Goal: Transaction & Acquisition: Obtain resource

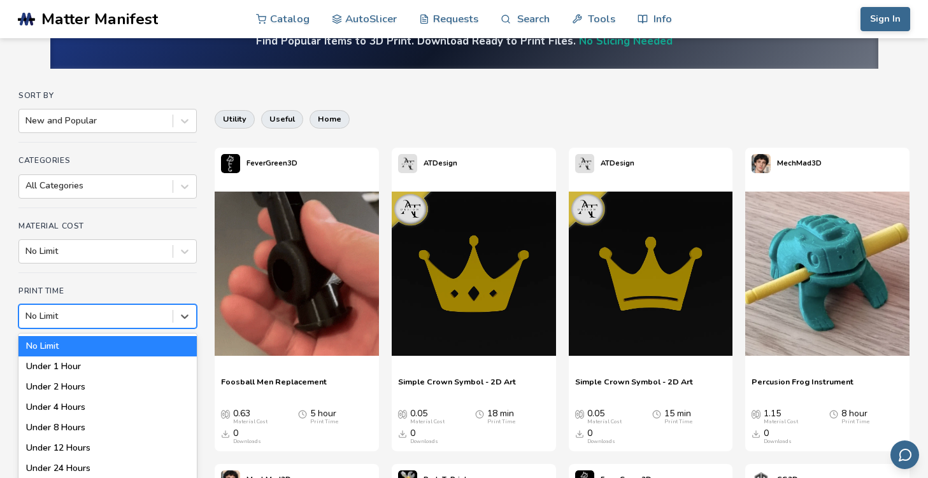
scroll to position [73, 0]
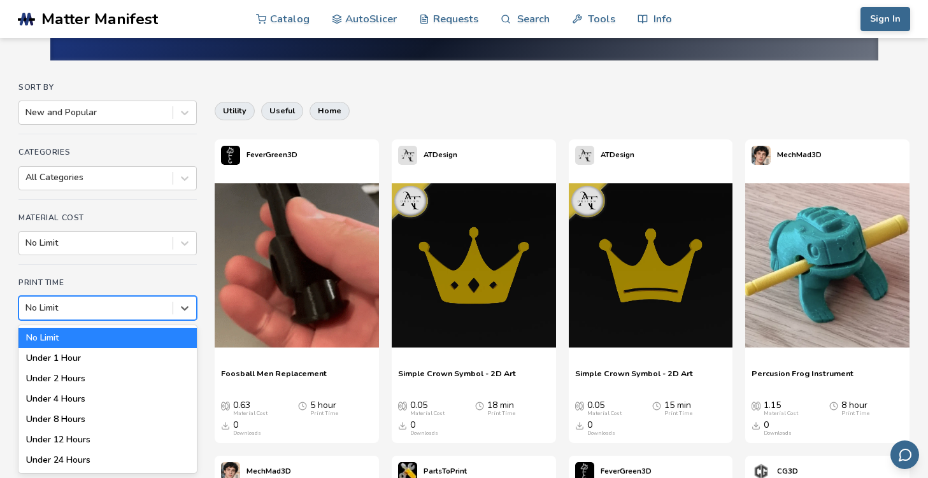
click at [173, 309] on div "No Limit" at bounding box center [95, 308] width 153 height 18
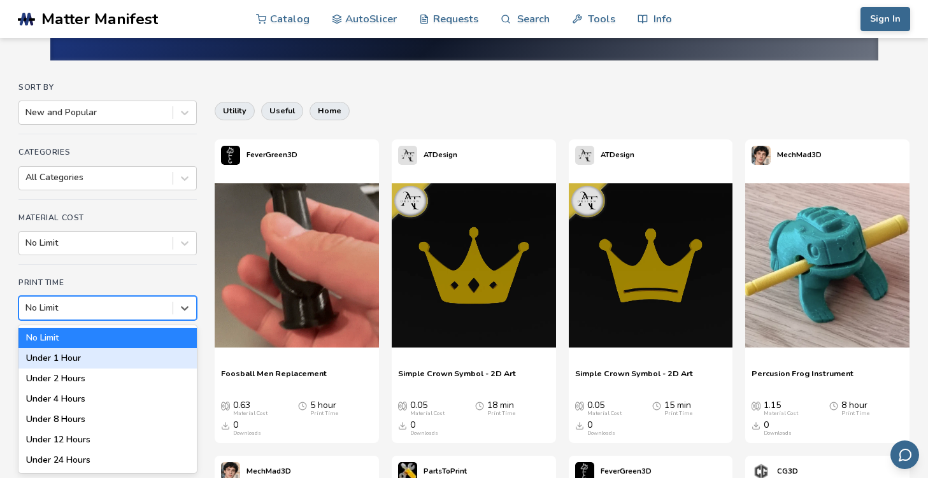
click at [124, 356] on div "Under 1 Hour" at bounding box center [107, 358] width 178 height 20
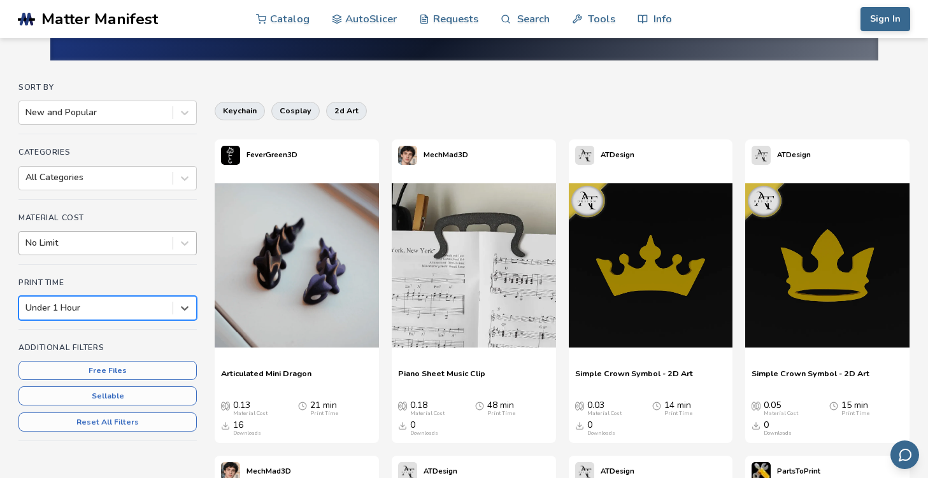
click at [157, 244] on div at bounding box center [95, 243] width 141 height 13
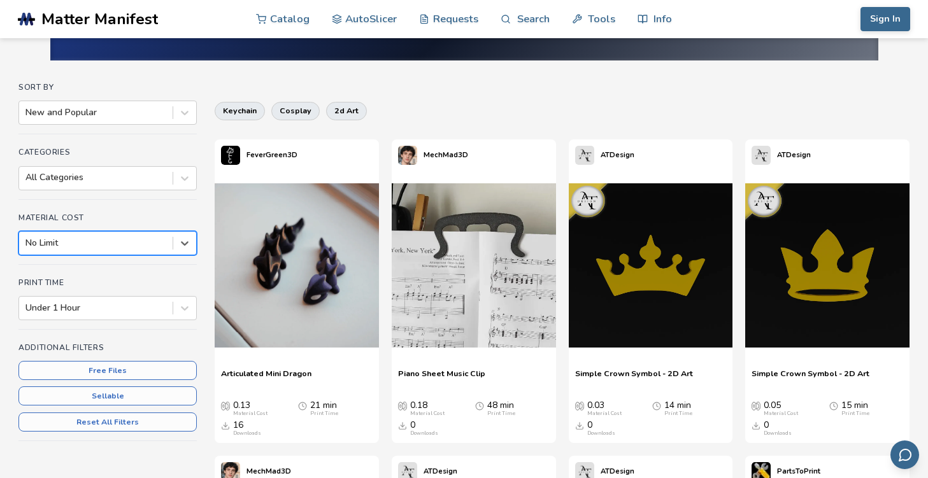
click at [157, 244] on div at bounding box center [95, 243] width 141 height 13
click at [162, 186] on div "All Categories" at bounding box center [95, 178] width 153 height 18
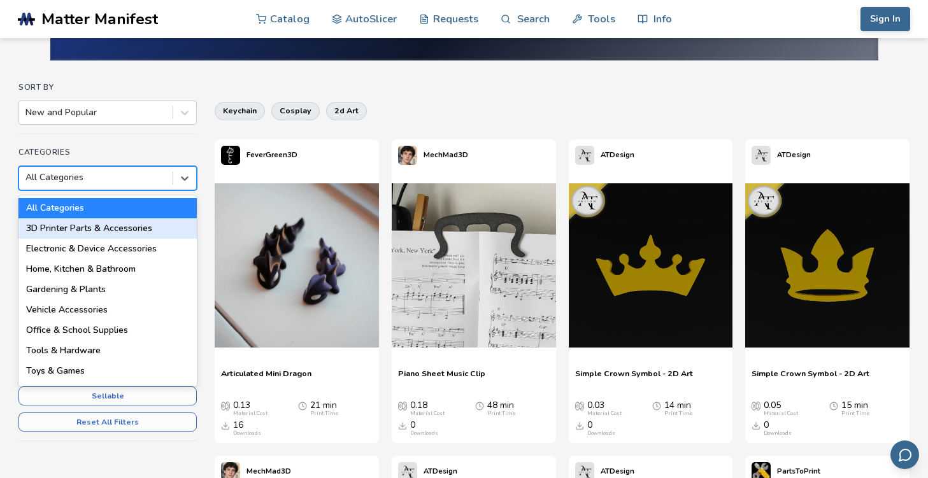
click at [155, 234] on div "3D Printer Parts & Accessories" at bounding box center [107, 228] width 178 height 20
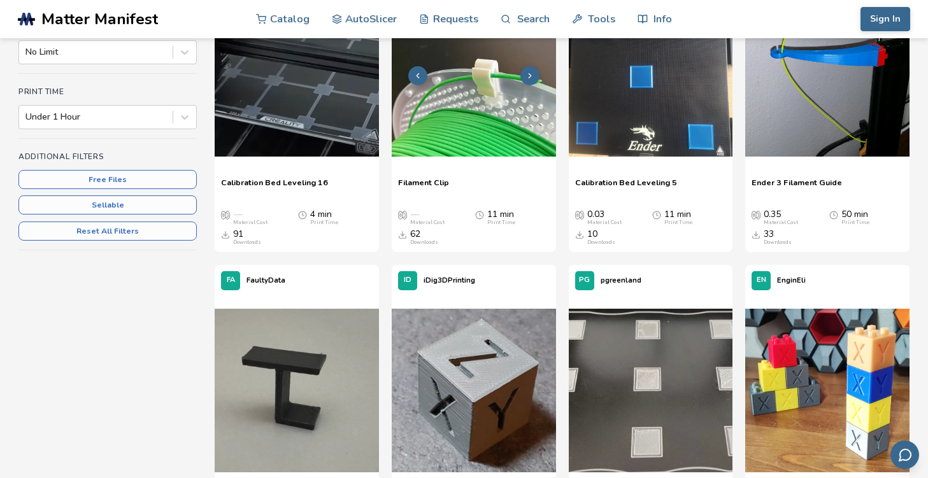
scroll to position [134, 0]
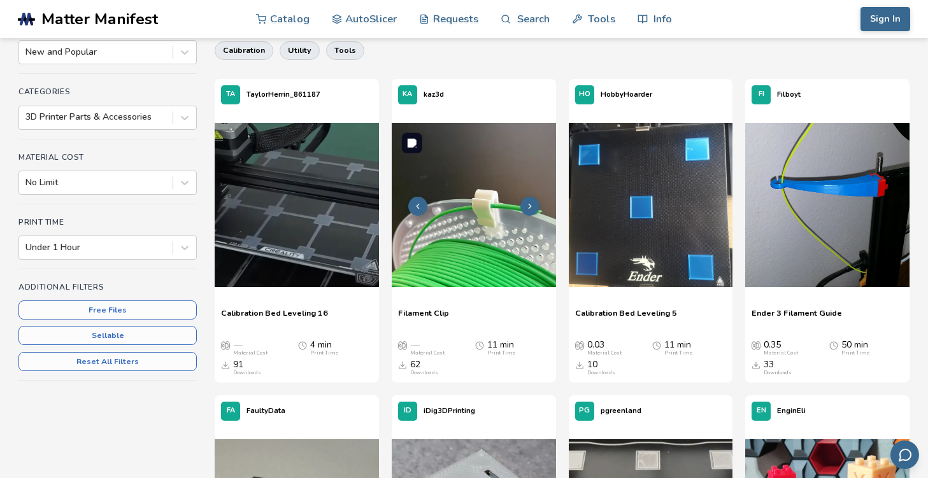
click at [474, 264] on img at bounding box center [474, 205] width 164 height 164
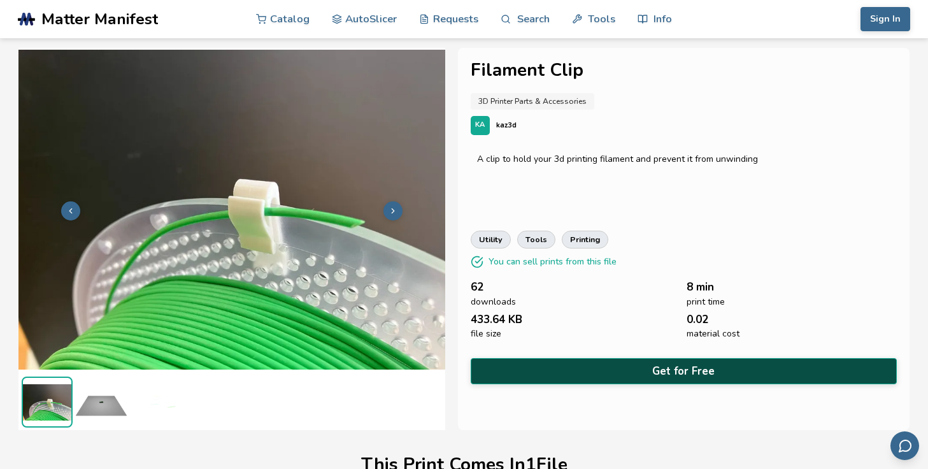
click at [630, 378] on button "Get for Free" at bounding box center [684, 371] width 426 height 26
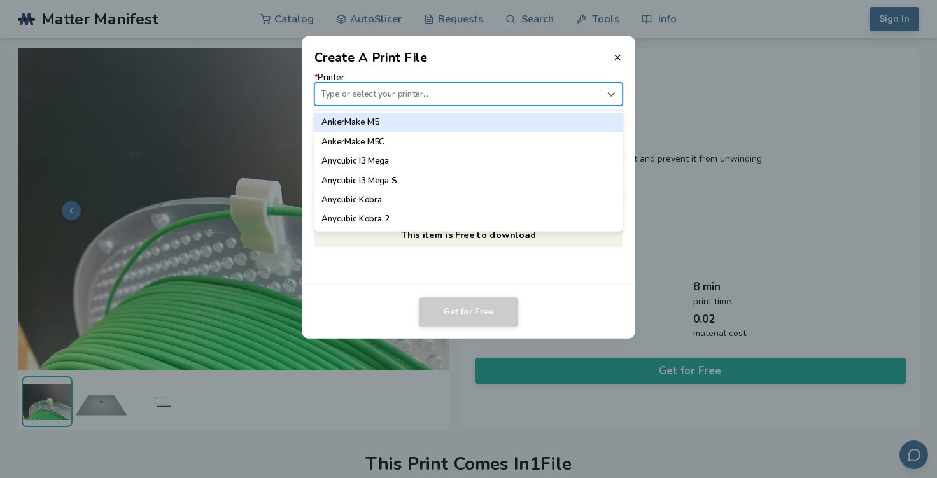
click at [364, 99] on div at bounding box center [457, 94] width 273 height 12
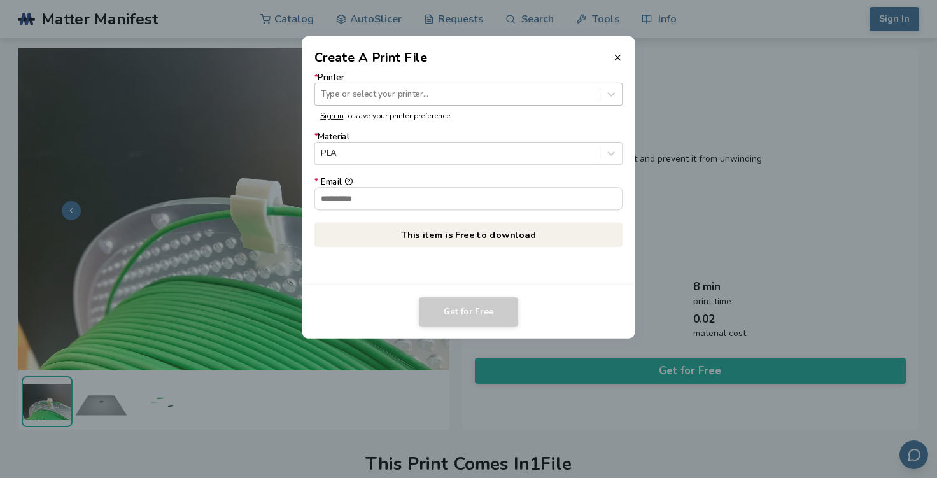
click at [450, 89] on div at bounding box center [457, 94] width 273 height 12
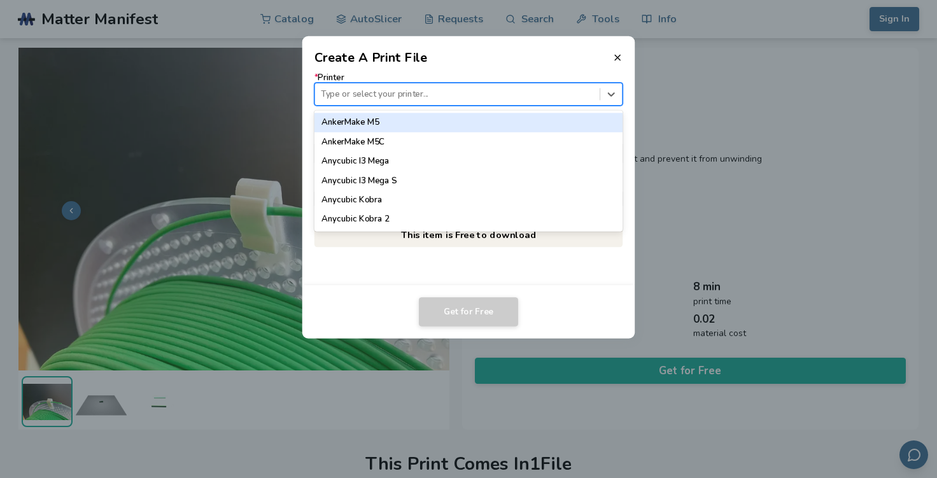
click at [494, 101] on div "Type or select your printer..." at bounding box center [457, 94] width 285 height 17
click at [473, 124] on div "AnkerMake M5" at bounding box center [469, 122] width 309 height 19
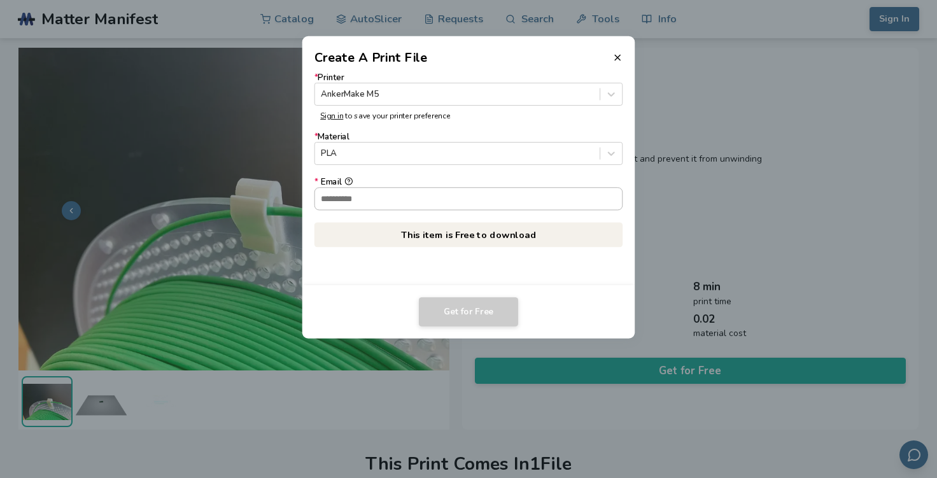
click at [454, 195] on input "* Email" at bounding box center [469, 199] width 308 height 22
type input "**********"
click at [462, 316] on button "Get for Free" at bounding box center [468, 311] width 99 height 29
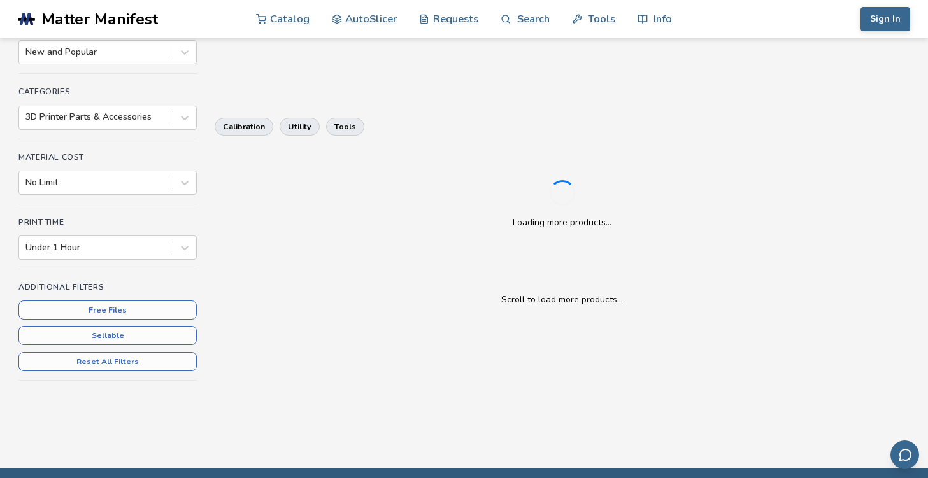
scroll to position [73, 0]
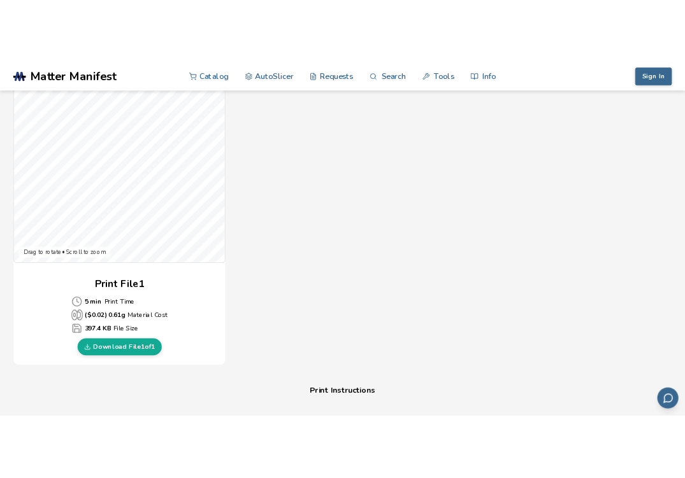
scroll to position [381, 0]
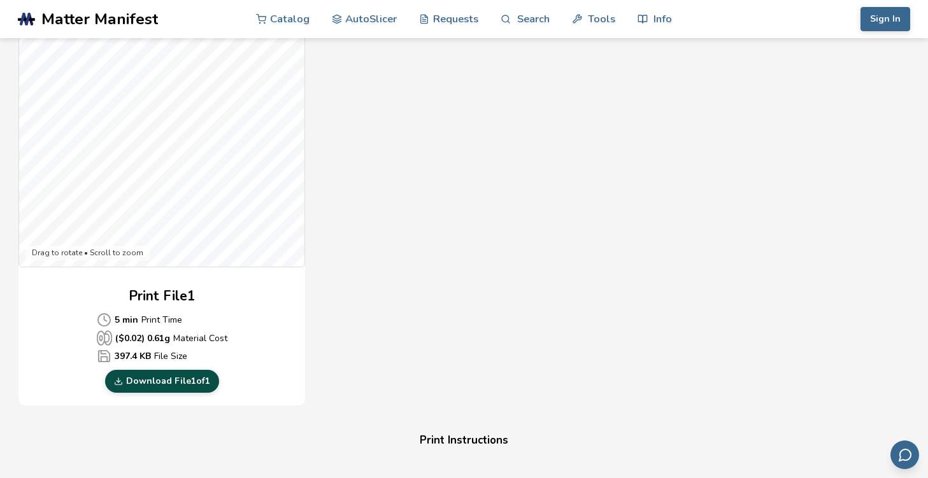
click at [215, 385] on link "Download File 1 of 1" at bounding box center [162, 381] width 114 height 23
click at [697, 251] on div "Gcode Preview Drag to rotate • Scroll to zoom Print File 1 5 min Print Time ($ …" at bounding box center [400, 175] width 764 height 464
click at [41, 350] on div "Print File 1 5 min Print Time ($ 0.02 ) 0.61 g Material Cost 397.4 KB File Size…" at bounding box center [161, 340] width 287 height 106
